Goal: Information Seeking & Learning: Check status

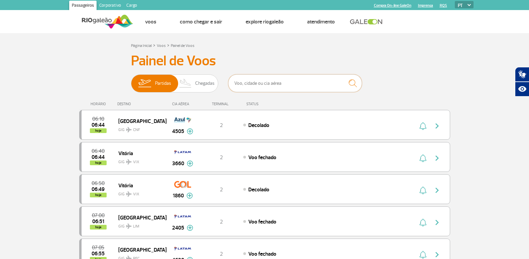
click at [282, 80] on input "text" at bounding box center [295, 83] width 134 height 18
type input "9226"
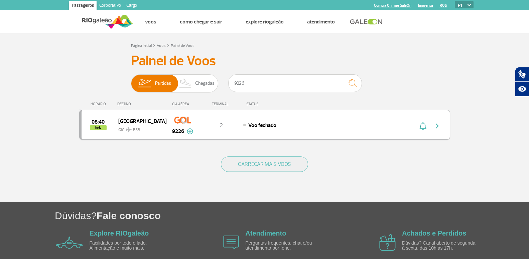
click at [257, 136] on div "08:40 hoje Brasília GIG BSB 9226 2 Voo fechado Parcerias: COPA Airlines 3594 Em…" at bounding box center [264, 125] width 371 height 30
click at [259, 130] on div "08:40 hoje Brasília GIG BSB 9226 2 Voo fechado Parcerias: COPA Airlines 3594 Em…" at bounding box center [264, 125] width 371 height 30
click at [273, 122] on span "Voo fechado" at bounding box center [262, 125] width 28 height 7
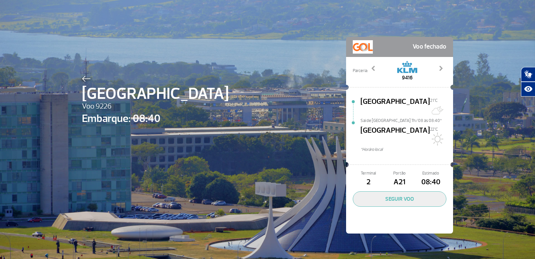
click at [170, 162] on div "Brasília Voo 9226 Embarque: 08:40 Voo fechado Parceria: 3594 3675 4151 4648 941…" at bounding box center [267, 125] width 381 height 250
click at [83, 79] on img at bounding box center [86, 79] width 9 height 6
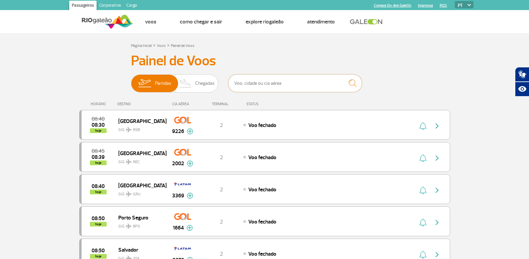
click at [268, 82] on input "text" at bounding box center [295, 83] width 134 height 18
click at [274, 83] on input "text" at bounding box center [295, 83] width 134 height 18
click at [244, 87] on input "text" at bounding box center [295, 83] width 134 height 18
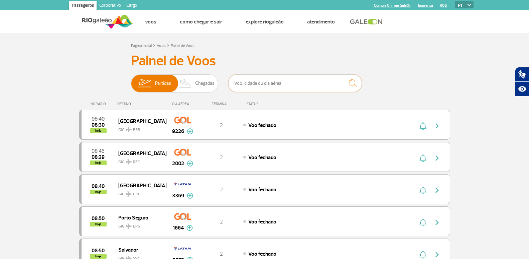
click at [244, 87] on input "text" at bounding box center [295, 83] width 134 height 18
click at [241, 78] on input "text" at bounding box center [295, 83] width 134 height 18
click at [242, 83] on input "text" at bounding box center [295, 83] width 134 height 18
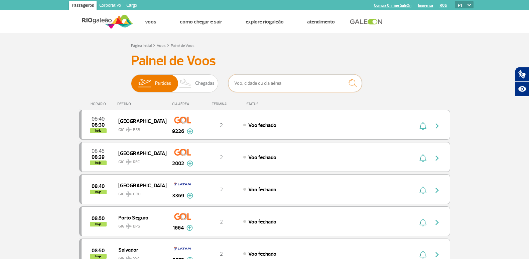
click at [271, 87] on input "text" at bounding box center [295, 83] width 134 height 18
click at [265, 80] on input "text" at bounding box center [295, 83] width 134 height 18
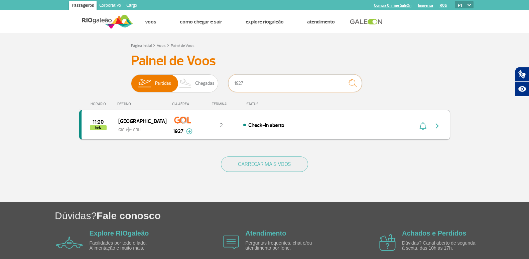
type input "1927"
click at [241, 126] on div "2" at bounding box center [221, 124] width 44 height 7
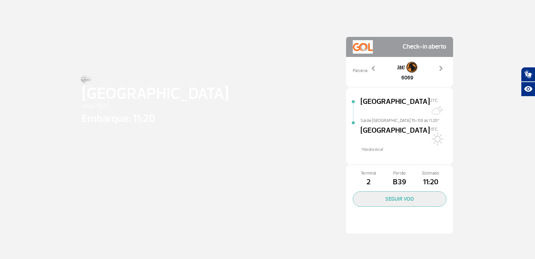
click at [84, 76] on img at bounding box center [86, 79] width 9 height 6
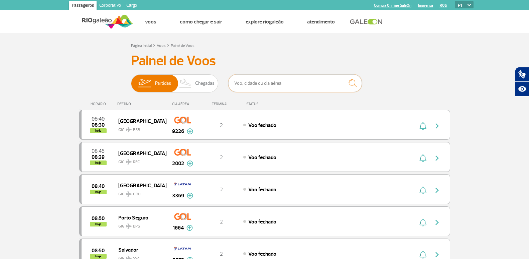
click at [239, 83] on input "text" at bounding box center [295, 83] width 134 height 18
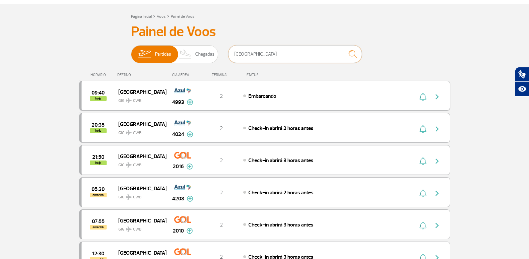
scroll to position [67, 0]
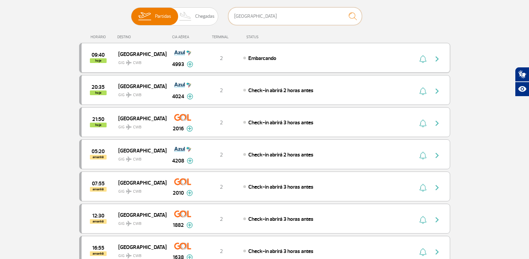
type input "CURITIBA"
click at [263, 60] on span "Embarcando" at bounding box center [262, 58] width 28 height 7
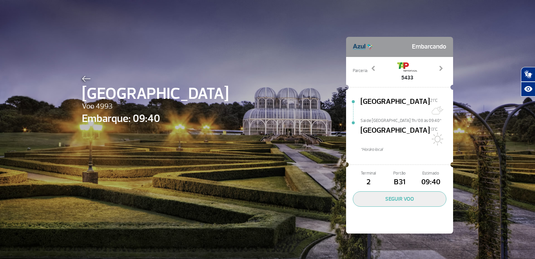
click at [82, 78] on img at bounding box center [86, 79] width 9 height 6
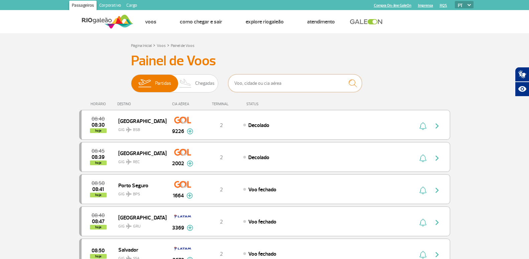
click at [265, 91] on input "text" at bounding box center [295, 83] width 134 height 18
type input "3699"
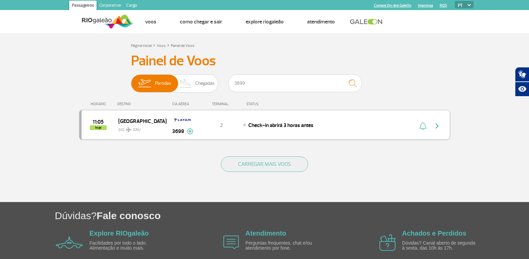
click at [312, 134] on div "11:05 hoje São Paulo GIG GRU 3699 2 Check-in abrirá 3 horas antes Parcerias: Br…" at bounding box center [264, 125] width 371 height 30
click at [314, 125] on span "Check-in abrirá 3 horas antes" at bounding box center [280, 125] width 65 height 7
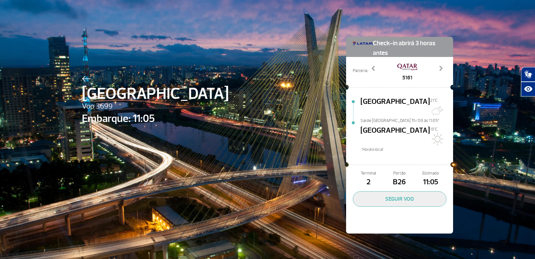
click at [78, 77] on div "São Paulo Voo 3699 Embarque: 11:05 Check-in abrirá 3 horas antes Parceria: 4306…" at bounding box center [267, 125] width 381 height 250
click at [85, 81] on img at bounding box center [86, 79] width 9 height 6
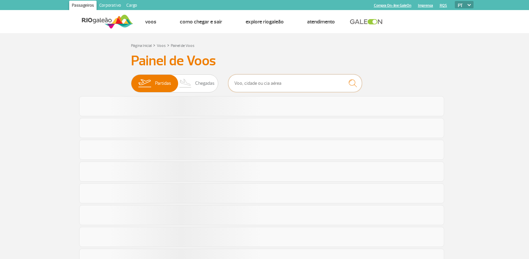
drag, startPoint x: 0, startPoint y: 0, endPoint x: 261, endPoint y: 83, distance: 273.3
click at [261, 83] on input "text" at bounding box center [295, 83] width 134 height 18
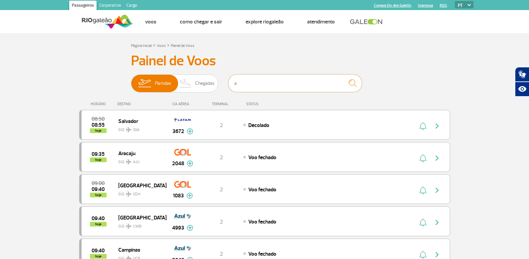
click at [261, 83] on input "a" at bounding box center [295, 83] width 134 height 18
type input "aracaju"
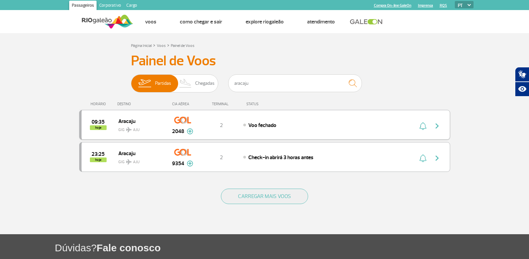
click at [297, 127] on div "Voo fechado" at bounding box center [316, 124] width 147 height 7
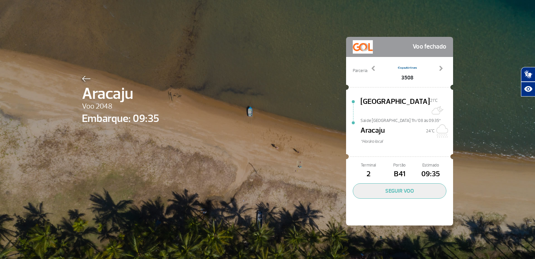
click at [82, 80] on img at bounding box center [86, 79] width 9 height 6
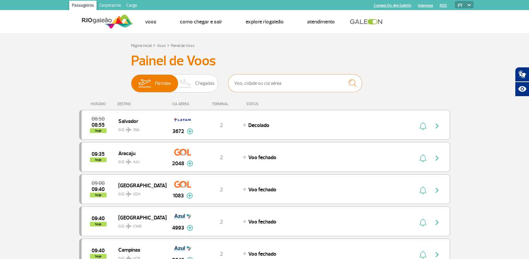
click at [246, 82] on input "text" at bounding box center [295, 83] width 134 height 18
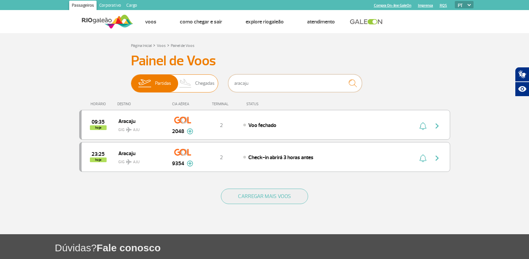
drag, startPoint x: 257, startPoint y: 84, endPoint x: 177, endPoint y: 87, distance: 80.0
click at [177, 87] on div "Partidas Chegadas aracaju" at bounding box center [265, 84] width 268 height 20
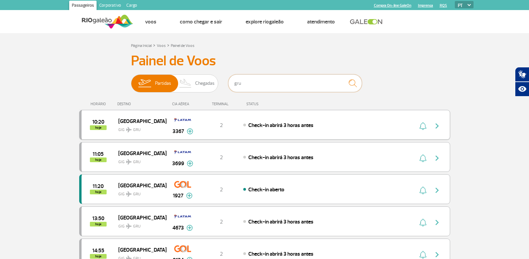
scroll to position [33, 0]
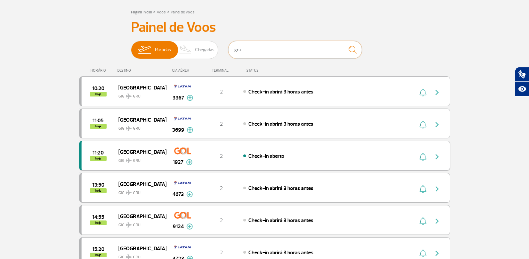
type input "gru"
click at [439, 158] on img "button" at bounding box center [437, 156] width 8 height 8
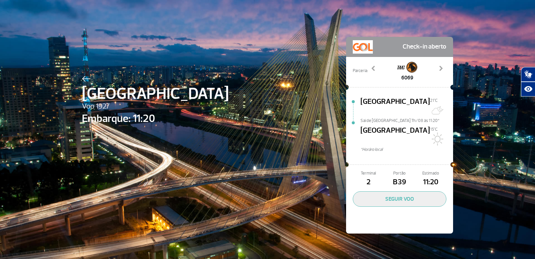
click at [85, 79] on img at bounding box center [86, 79] width 9 height 6
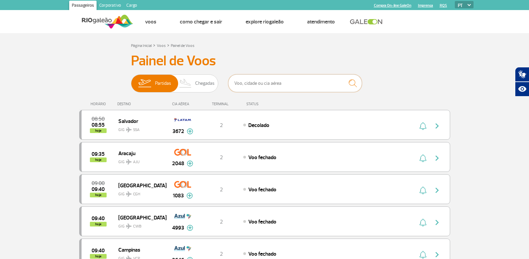
click at [290, 84] on input "text" at bounding box center [295, 83] width 134 height 18
type input "ita"
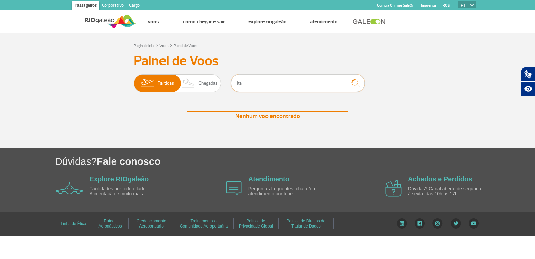
drag, startPoint x: 237, startPoint y: 84, endPoint x: 228, endPoint y: 85, distance: 8.7
click at [228, 85] on div "Partidas Chegadas ita" at bounding box center [268, 84] width 268 height 20
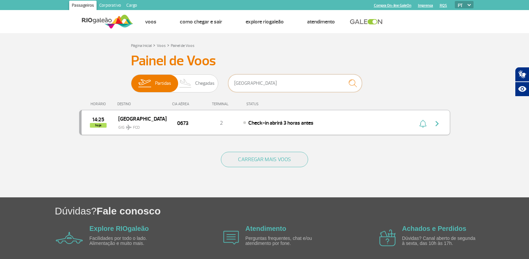
type input "[GEOGRAPHIC_DATA]"
click at [274, 123] on span "Check-in abrirá 3 horas antes" at bounding box center [280, 122] width 65 height 7
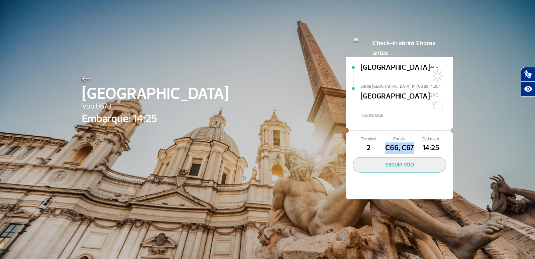
drag, startPoint x: 383, startPoint y: 130, endPoint x: 411, endPoint y: 131, distance: 28.1
click at [411, 142] on span "C66, C67" at bounding box center [399, 147] width 31 height 11
drag, startPoint x: 405, startPoint y: 130, endPoint x: 381, endPoint y: 126, distance: 24.7
click at [381, 136] on div "Terminal 2 Portão C66, C67 Estimado 14:25" at bounding box center [400, 145] width 94 height 18
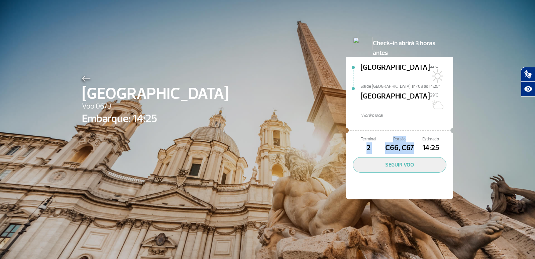
click at [384, 142] on span "C66, C67" at bounding box center [399, 147] width 31 height 11
drag, startPoint x: 390, startPoint y: 132, endPoint x: 414, endPoint y: 132, distance: 23.7
click at [414, 136] on div "Terminal 2 Portão C66, C67 Estimado 14:25" at bounding box center [400, 145] width 94 height 18
click at [415, 142] on span "14:25" at bounding box center [430, 147] width 31 height 11
drag, startPoint x: 410, startPoint y: 131, endPoint x: 399, endPoint y: 125, distance: 12.6
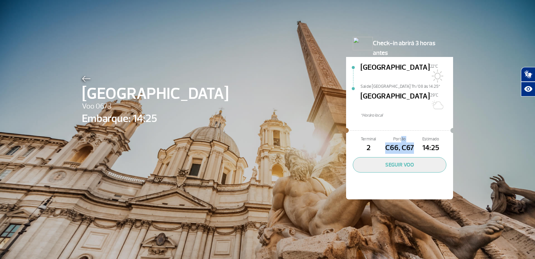
click at [399, 136] on div "Portão C66, C67" at bounding box center [399, 145] width 31 height 18
click at [389, 142] on span "C66, C67" at bounding box center [399, 147] width 31 height 11
click at [84, 80] on img at bounding box center [86, 79] width 9 height 6
